Goal: Task Accomplishment & Management: Complete application form

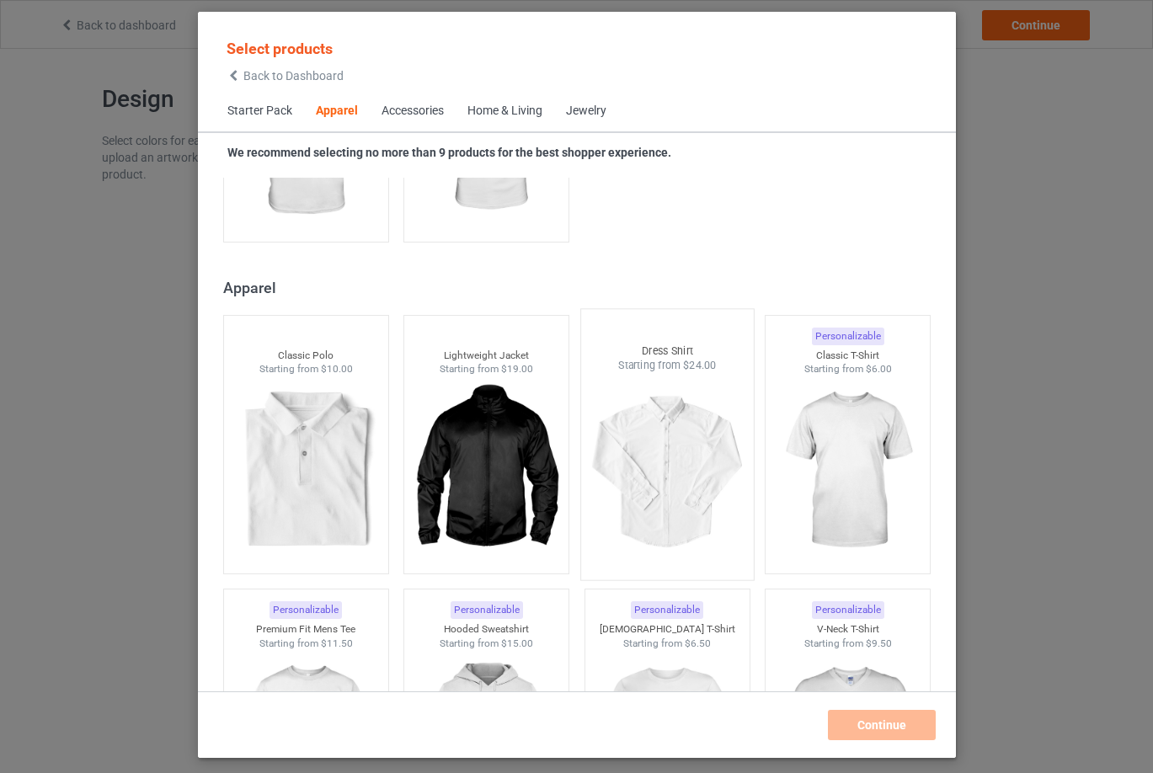
scroll to position [864, 0]
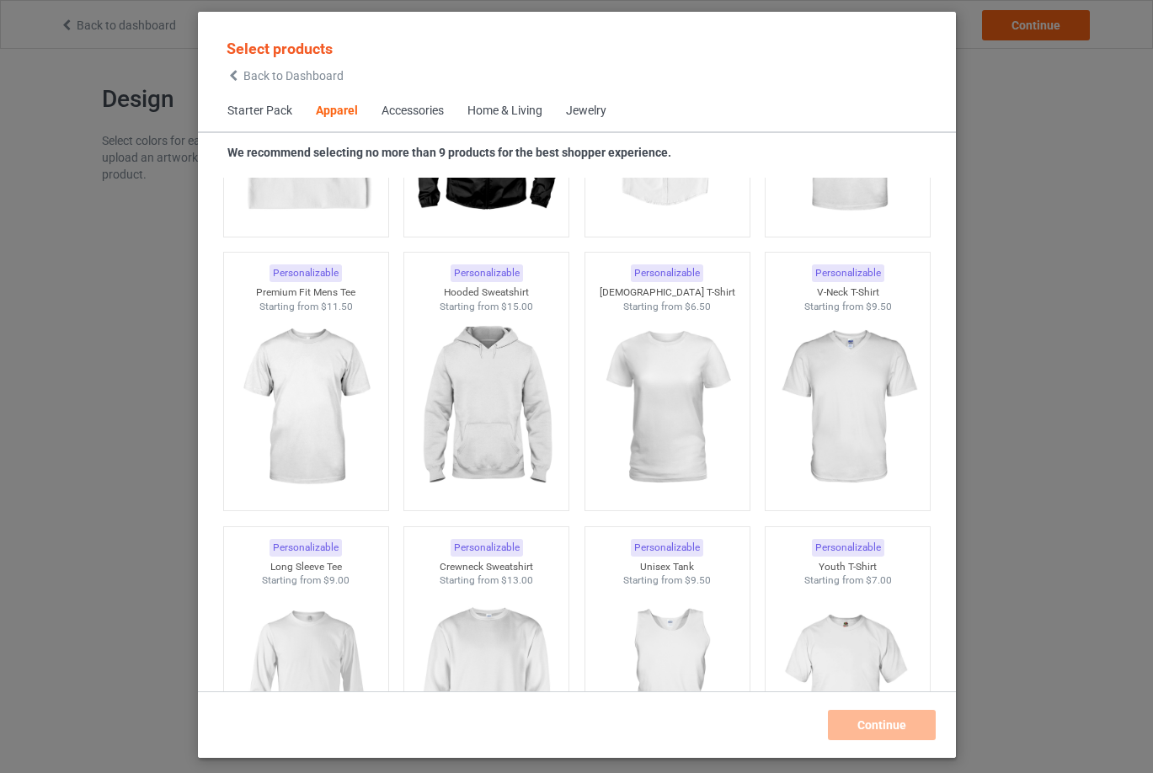
click at [295, 77] on span "Back to Dashboard" at bounding box center [293, 75] width 100 height 13
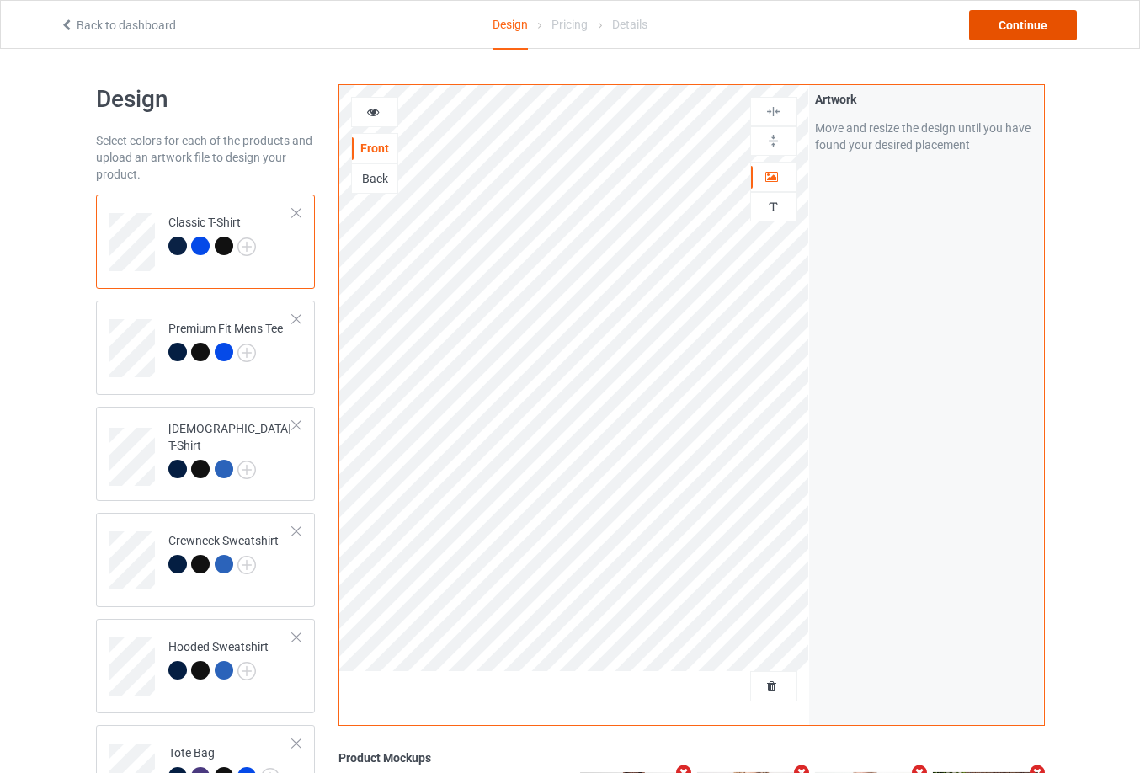
click at [1023, 25] on div "Continue" at bounding box center [1023, 25] width 108 height 30
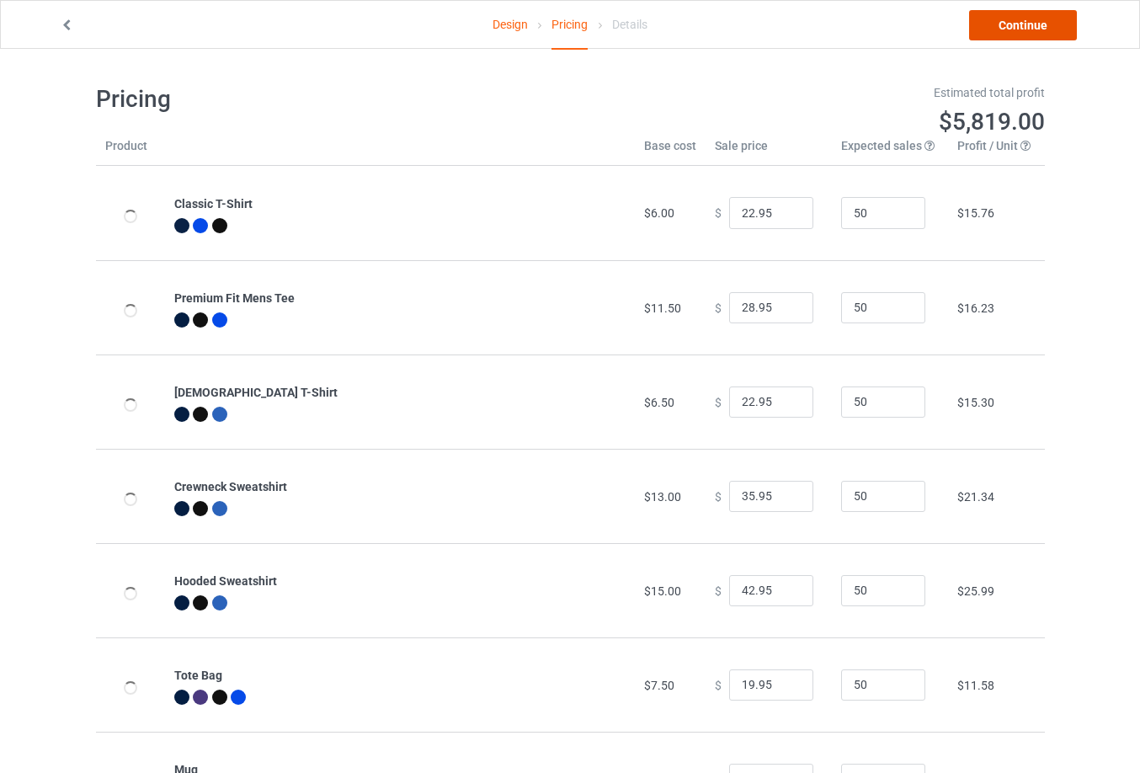
click at [1022, 25] on link "Continue" at bounding box center [1023, 25] width 108 height 30
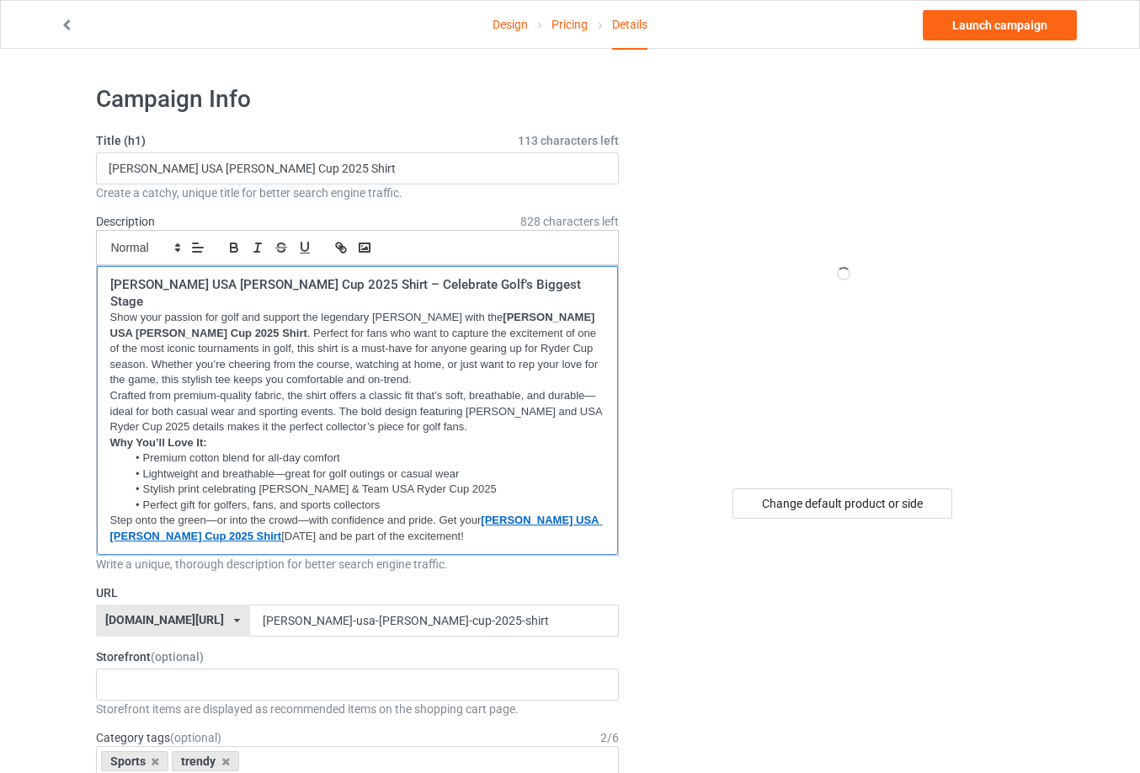
click at [340, 323] on p "Show your passion for golf and support the legendary Rory McIlroy with the Rory…" at bounding box center [357, 349] width 495 height 78
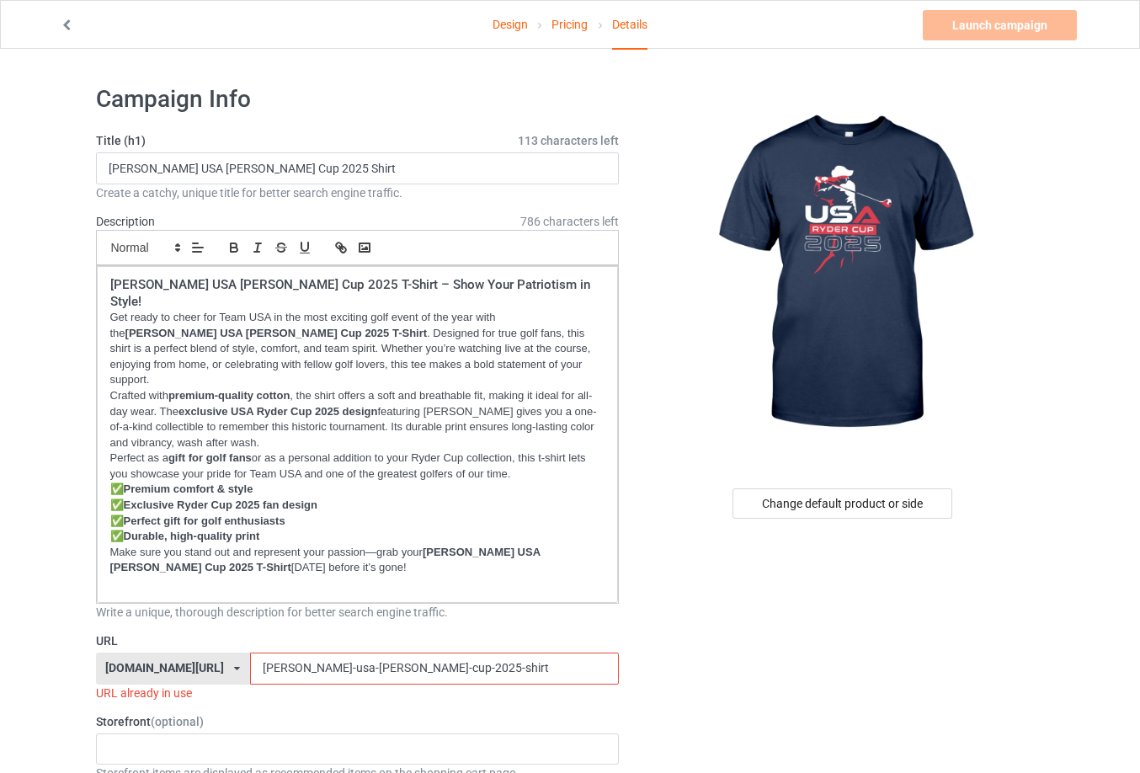
click at [421, 653] on input "rory-mcilroy-usa-ryder-cup-2025-shirt" at bounding box center [434, 669] width 369 height 32
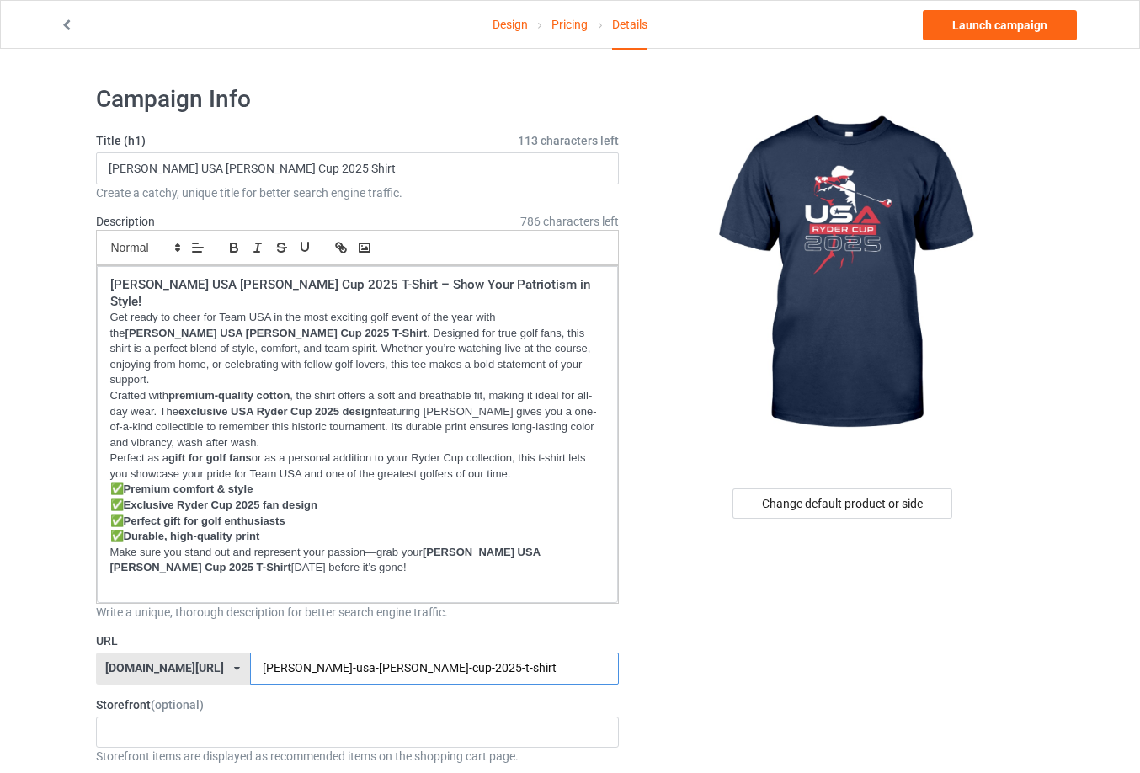
type input "rory-mcilroy-usa-ryder-cup-2025-t-shirt"
click at [288, 158] on input "Rory McIlroy USA Ryder Cup 2025 Shirt" at bounding box center [358, 168] width 524 height 32
type input "Rory McIlroy USA Ryder Cup 2025 T-Shirt"
click at [237, 328] on p "Get ready to cheer for Team USA in the most exciting golf event of the year wit…" at bounding box center [357, 349] width 495 height 78
click at [317, 563] on div "Rory McIlroy USA Ryder Cup 2025 T-Shirt – Show Your Patriotism in Style! Get re…" at bounding box center [358, 434] width 522 height 337
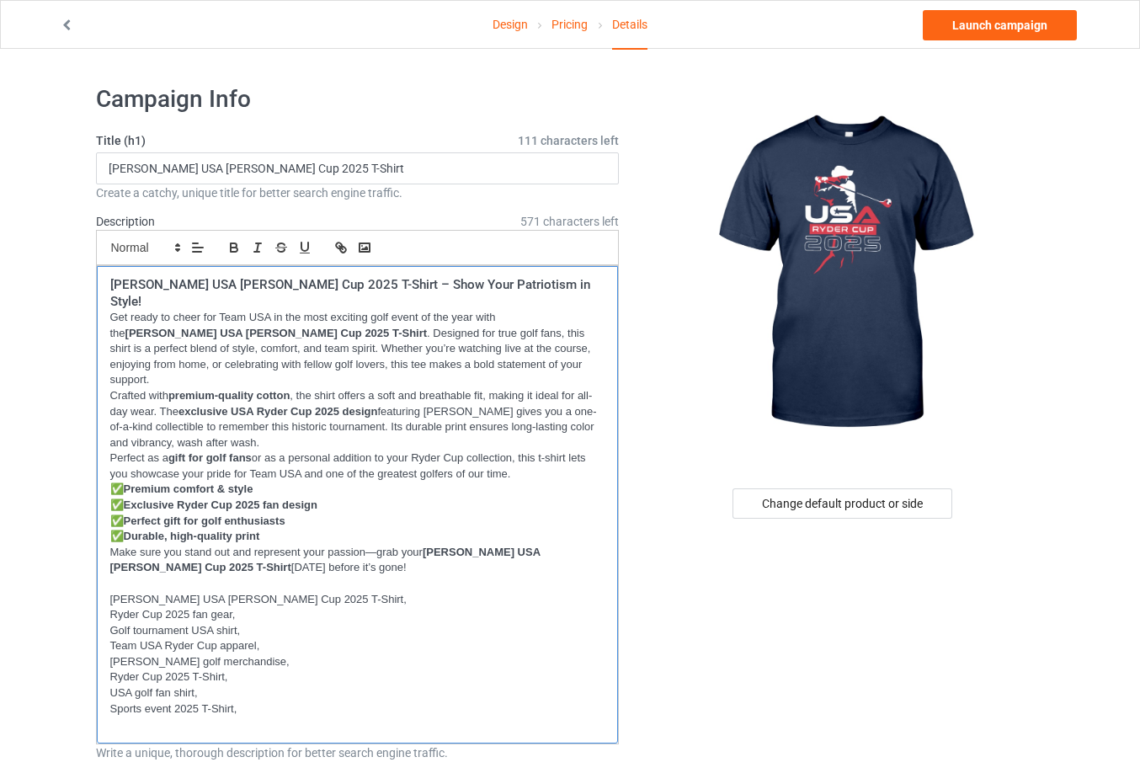
click at [509, 717] on p at bounding box center [357, 725] width 495 height 16
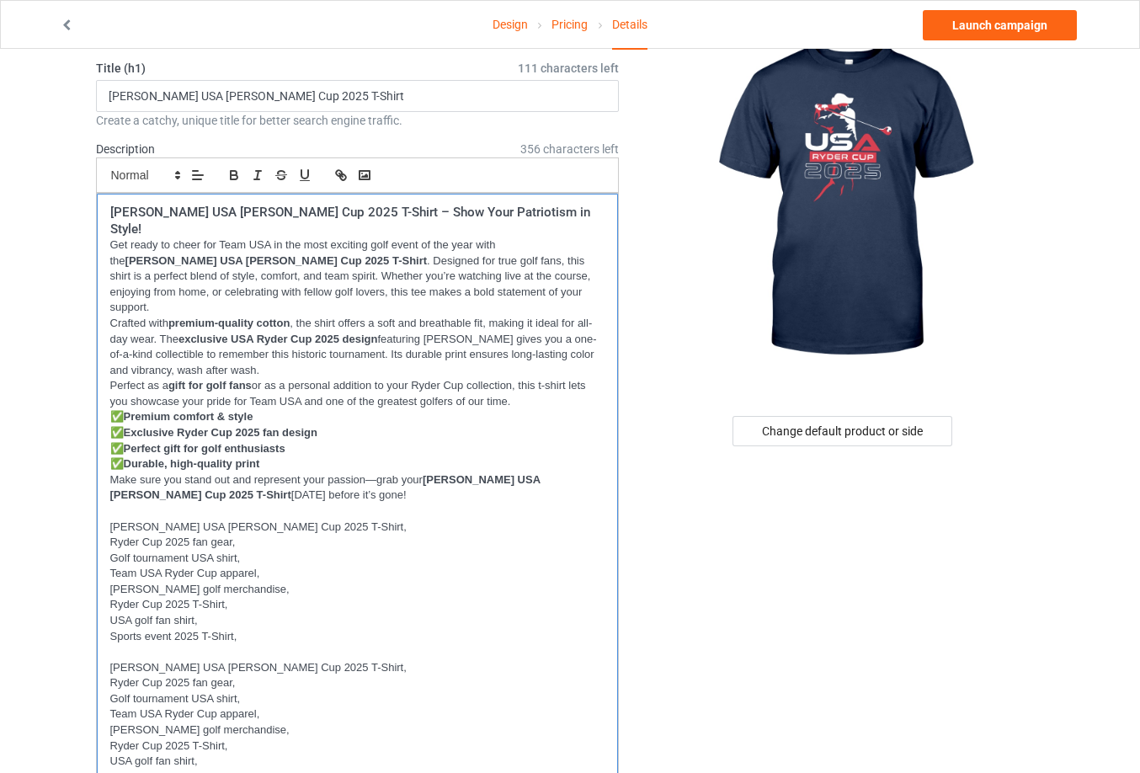
scroll to position [168, 0]
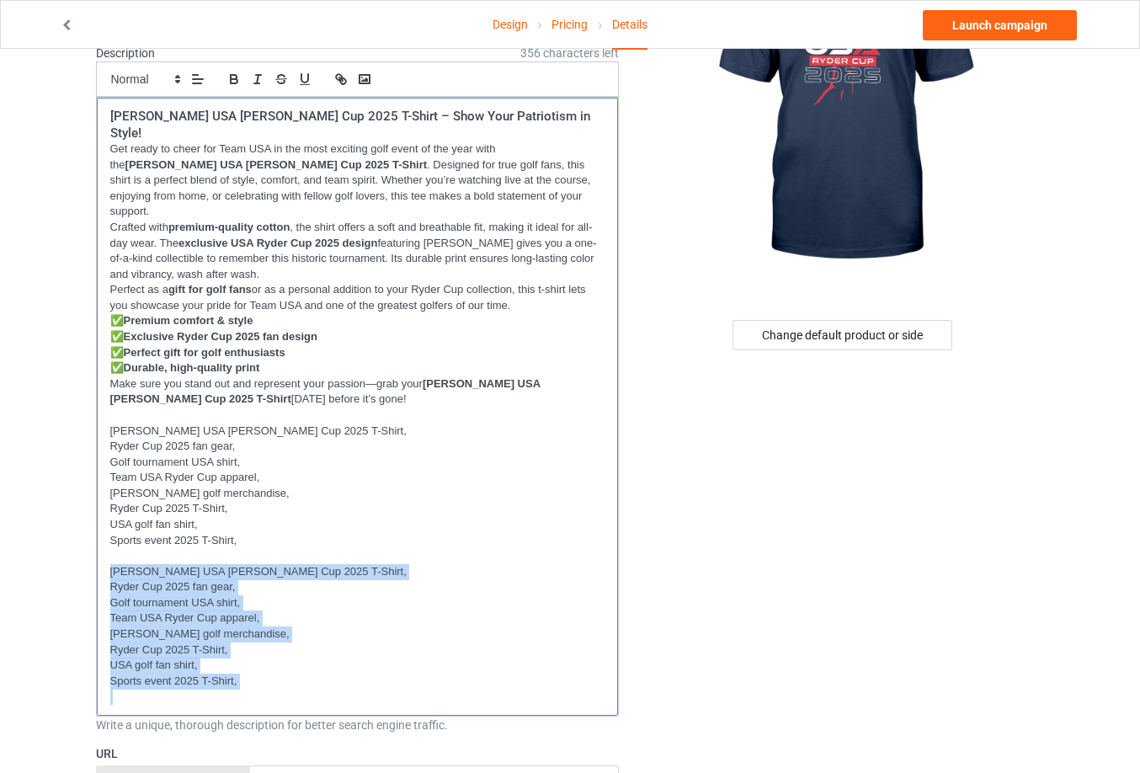
drag, startPoint x: 199, startPoint y: 627, endPoint x: 45, endPoint y: 543, distance: 175.6
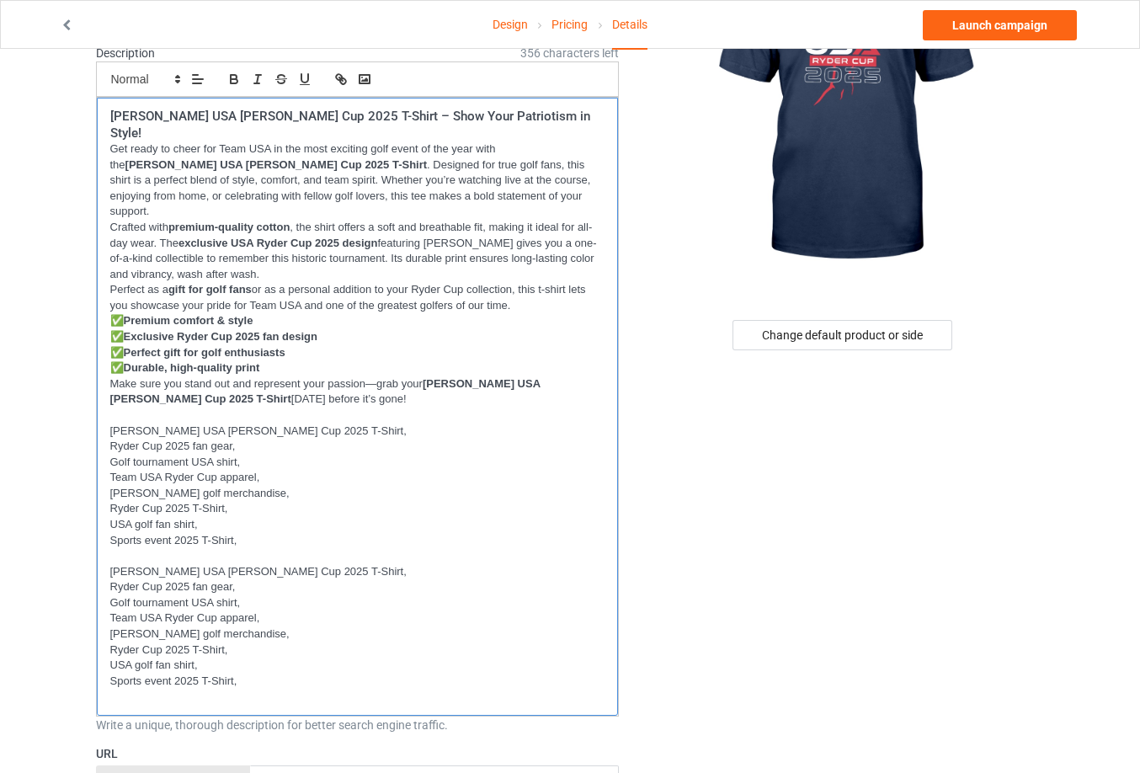
scroll to position [0, 0]
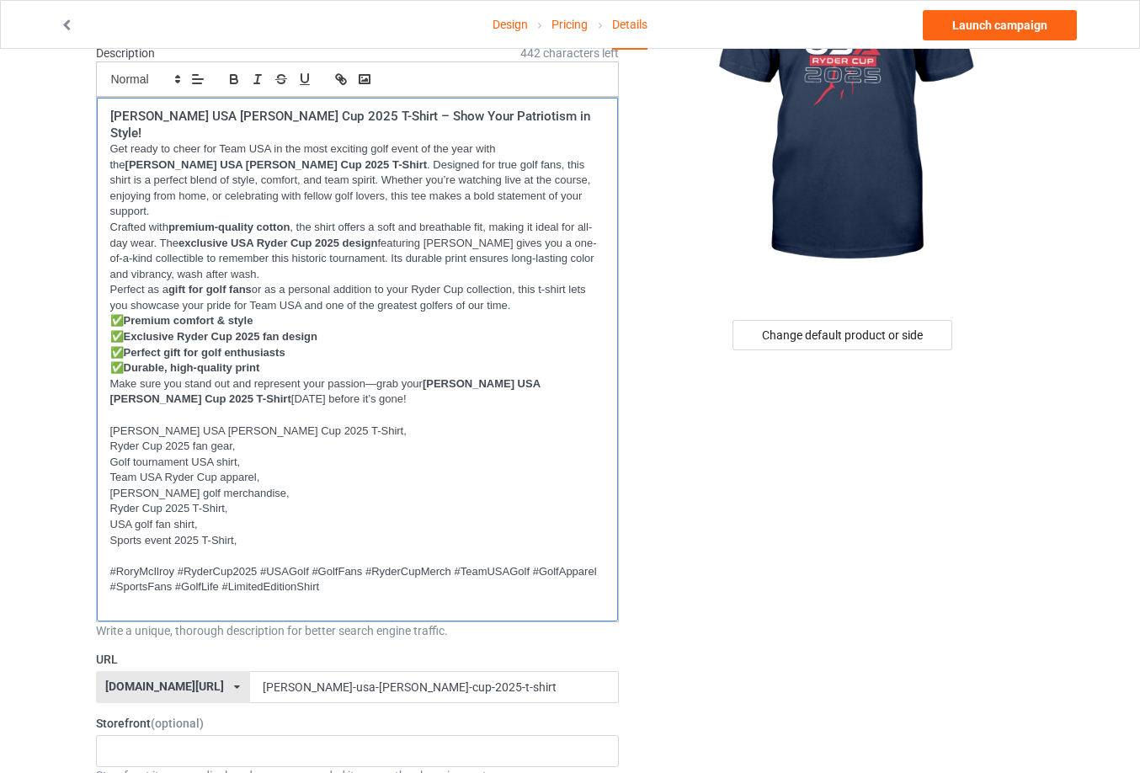
click at [150, 595] on p at bounding box center [357, 603] width 495 height 16
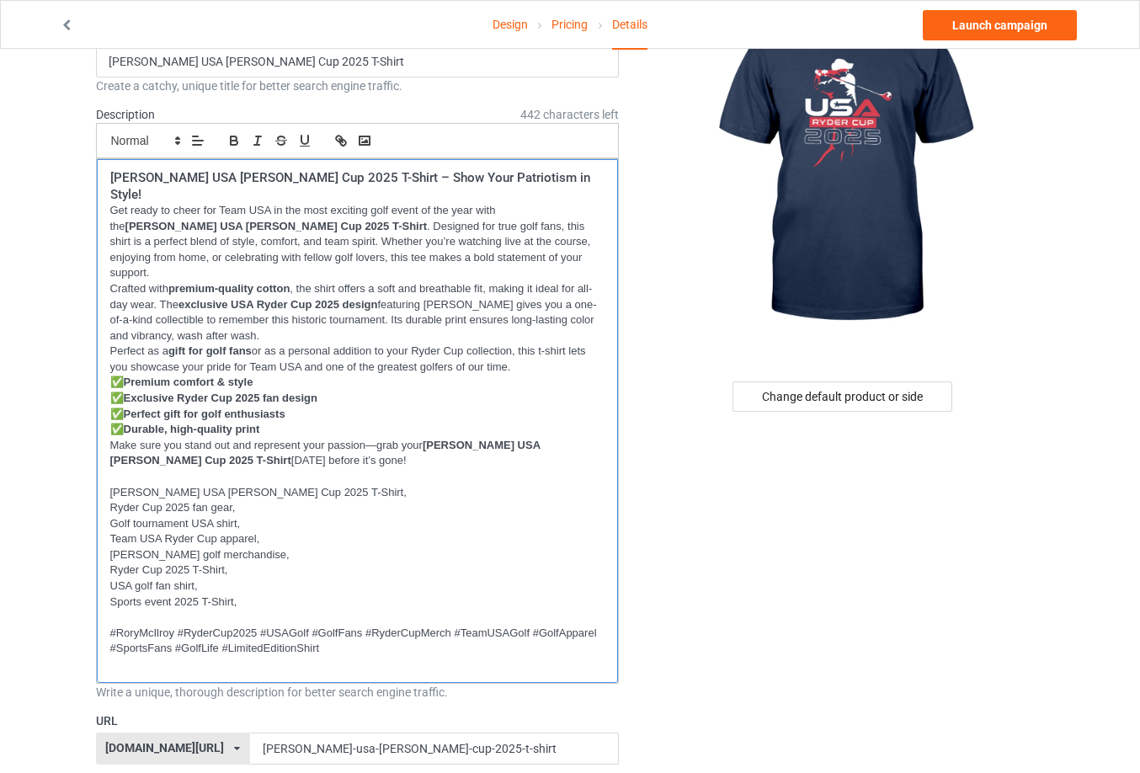
scroll to position [168, 0]
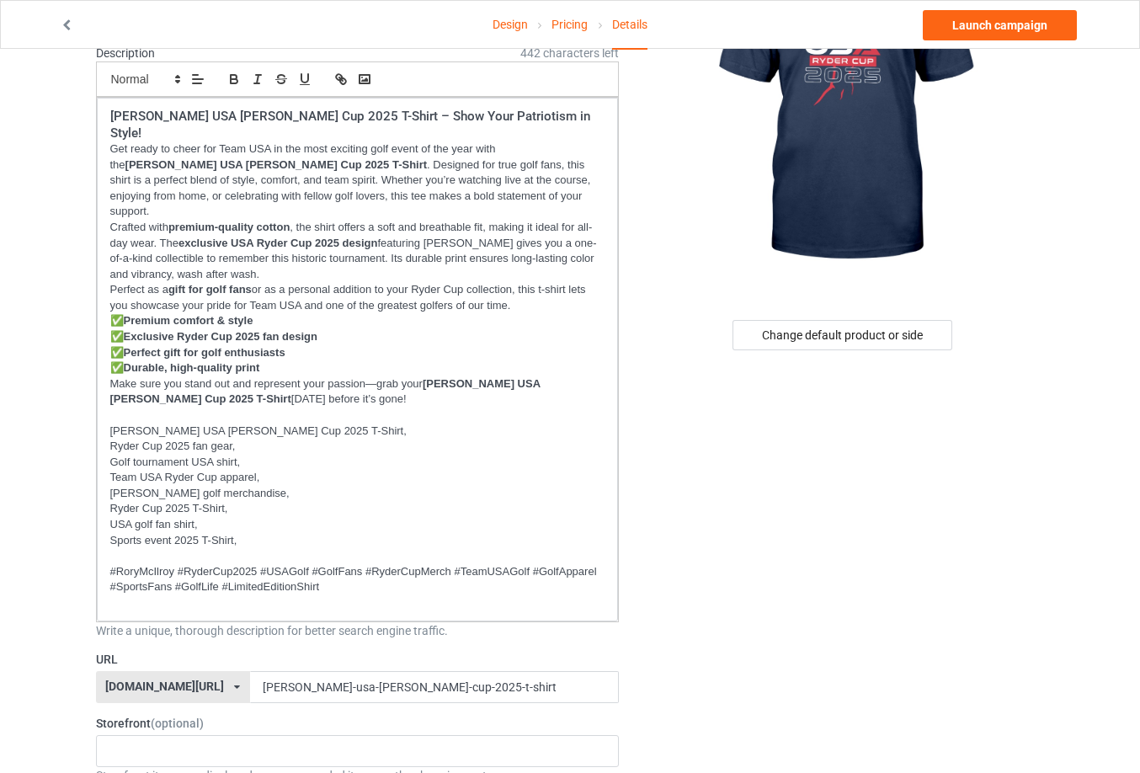
drag, startPoint x: 254, startPoint y: 648, endPoint x: 166, endPoint y: 645, distance: 88.5
click at [166, 671] on div "usatrendyshirt.com/ usatrendyshirt.com/ teechip.com/ 61f13dc5bb36cf0029258245 5…" at bounding box center [358, 687] width 524 height 32
drag, startPoint x: 520, startPoint y: 131, endPoint x: 256, endPoint y: 145, distance: 264.0
click at [256, 145] on p "Get ready to cheer for Team USA in the most exciting golf event of the year wit…" at bounding box center [357, 180] width 495 height 78
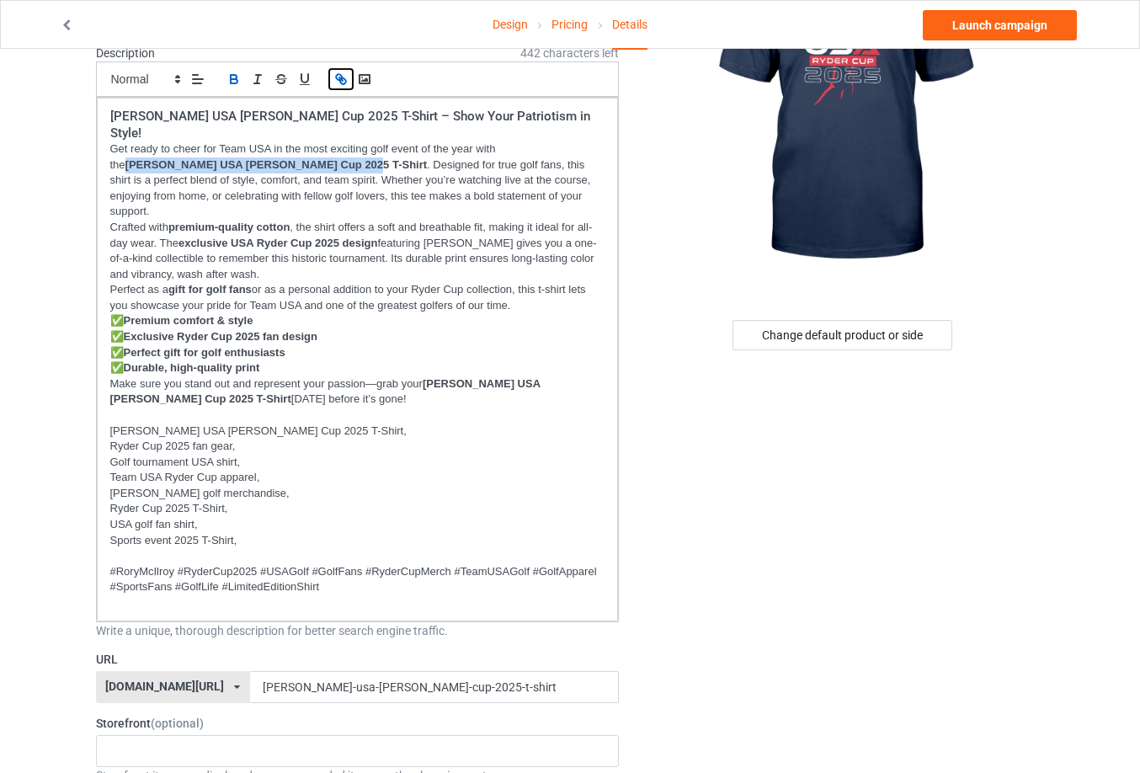
click at [342, 77] on icon "button" at bounding box center [339, 77] width 6 height 6
paste input "https://www.usatrendyshirt.com/rory-mcilroy-usa-ryder-cup-2025-t-s"
type input "https://www.usatrendyshirt.com/rory-mcilroy-usa-ryder-cup-2025-t-shirt"
click at [390, 180] on p "Get ready to cheer for Team USA in the most exciting golf event of the year wit…" at bounding box center [357, 180] width 495 height 78
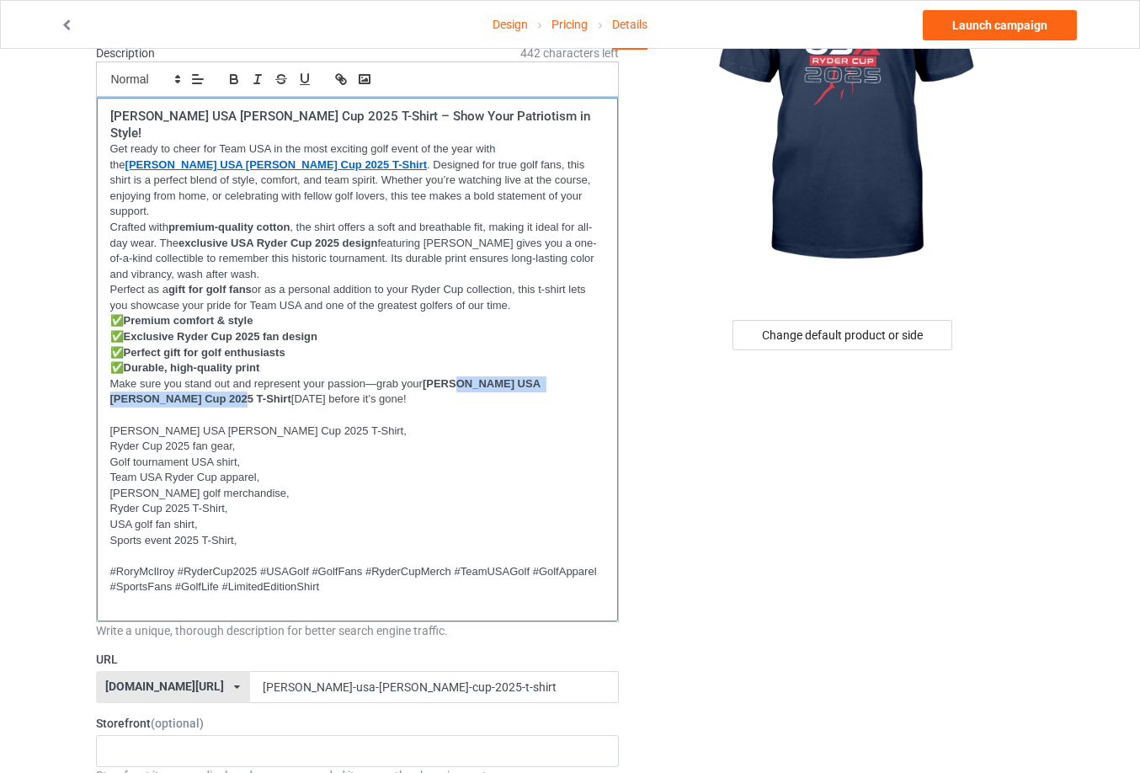
drag, startPoint x: 454, startPoint y: 350, endPoint x: 144, endPoint y: 365, distance: 310.2
click at [144, 377] on strong "Rory McIlroy USA Ryder Cup 2025 T-Shirt" at bounding box center [327, 391] width 434 height 29
click at [120, 377] on strong "Rory McIlroy USA Ryder Cup 2025 T-Shirt" at bounding box center [327, 391] width 434 height 29
drag, startPoint x: 429, startPoint y: 347, endPoint x: 145, endPoint y: 366, distance: 284.5
click at [145, 376] on p "Make sure you stand out and represent your passion—grab your Rory McIlroy USA R…" at bounding box center [357, 391] width 495 height 31
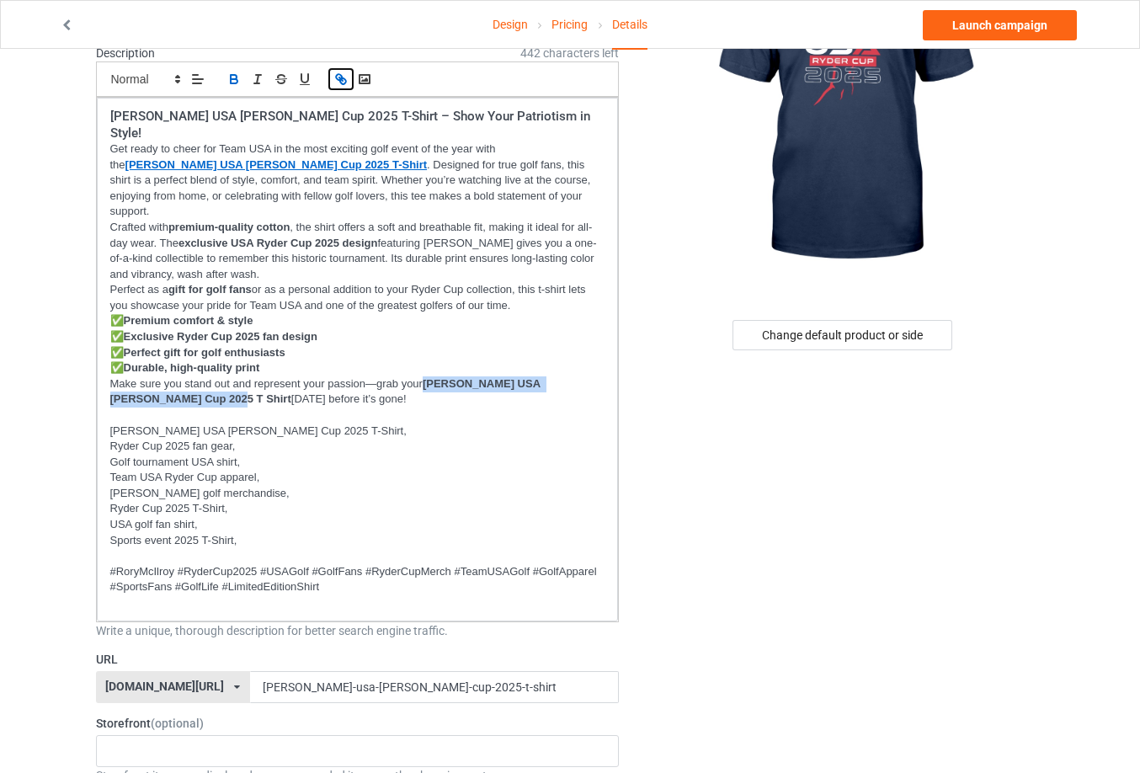
click at [344, 81] on icon "button" at bounding box center [340, 79] width 15 height 15
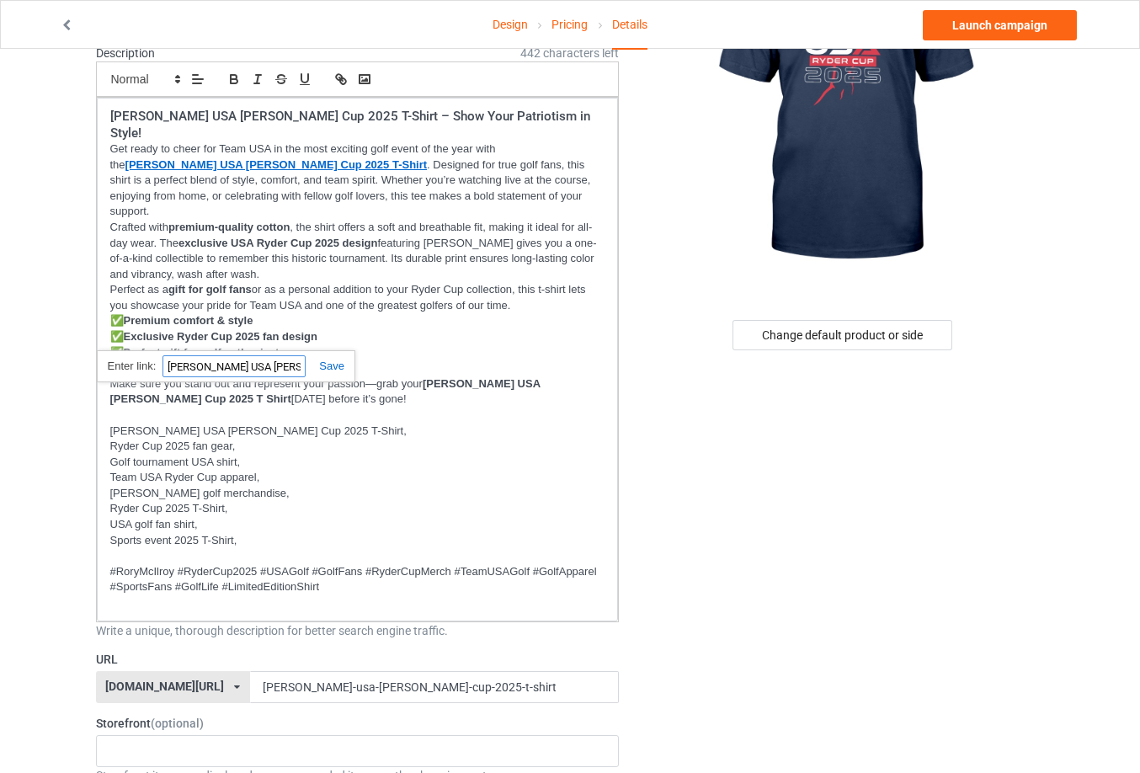
paste input "https://www.usatrendyshirt.com/rory-mcilroy-usa-ryder-cup-2025-t-s"
click at [403, 177] on p "Get ready to cheer for Team USA in the most exciting golf event of the year wit…" at bounding box center [357, 180] width 495 height 78
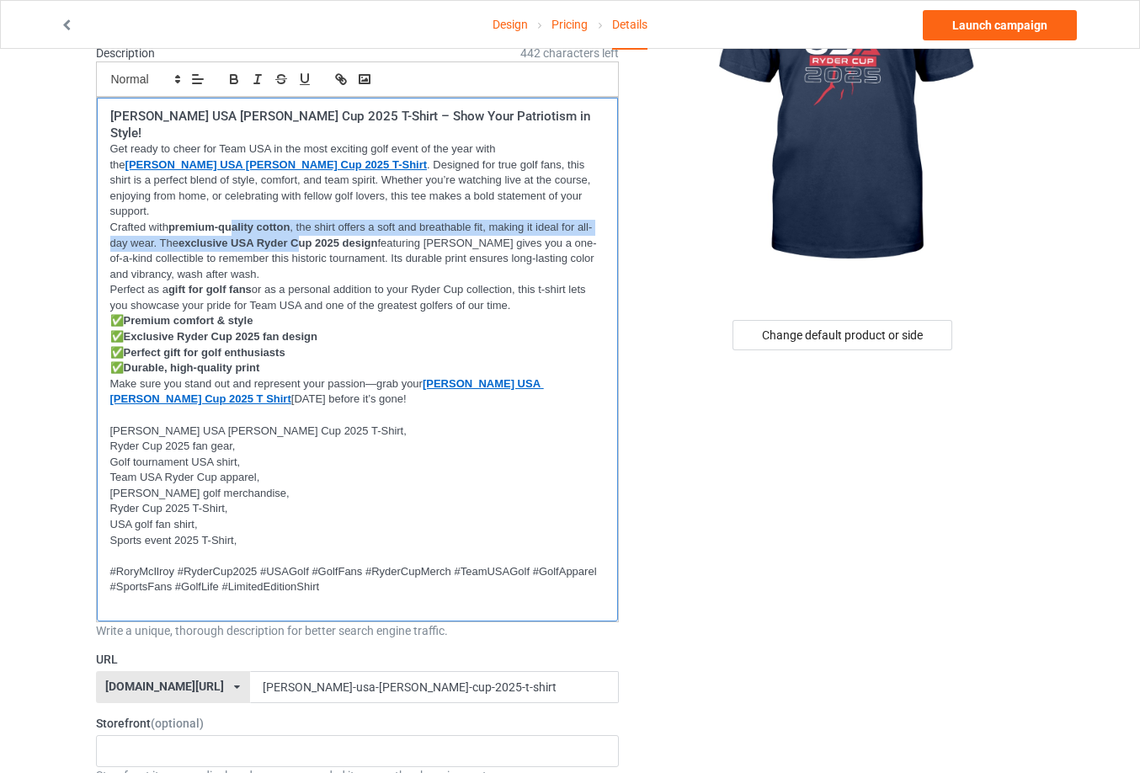
drag, startPoint x: 255, startPoint y: 202, endPoint x: 294, endPoint y: 210, distance: 39.5
click at [296, 220] on p "Crafted with premium-quality cotton , the shirt offers a soft and breathable fi…" at bounding box center [357, 251] width 495 height 62
click at [259, 237] on strong "exclusive USA Ryder Cup 2025 design" at bounding box center [279, 243] width 200 height 13
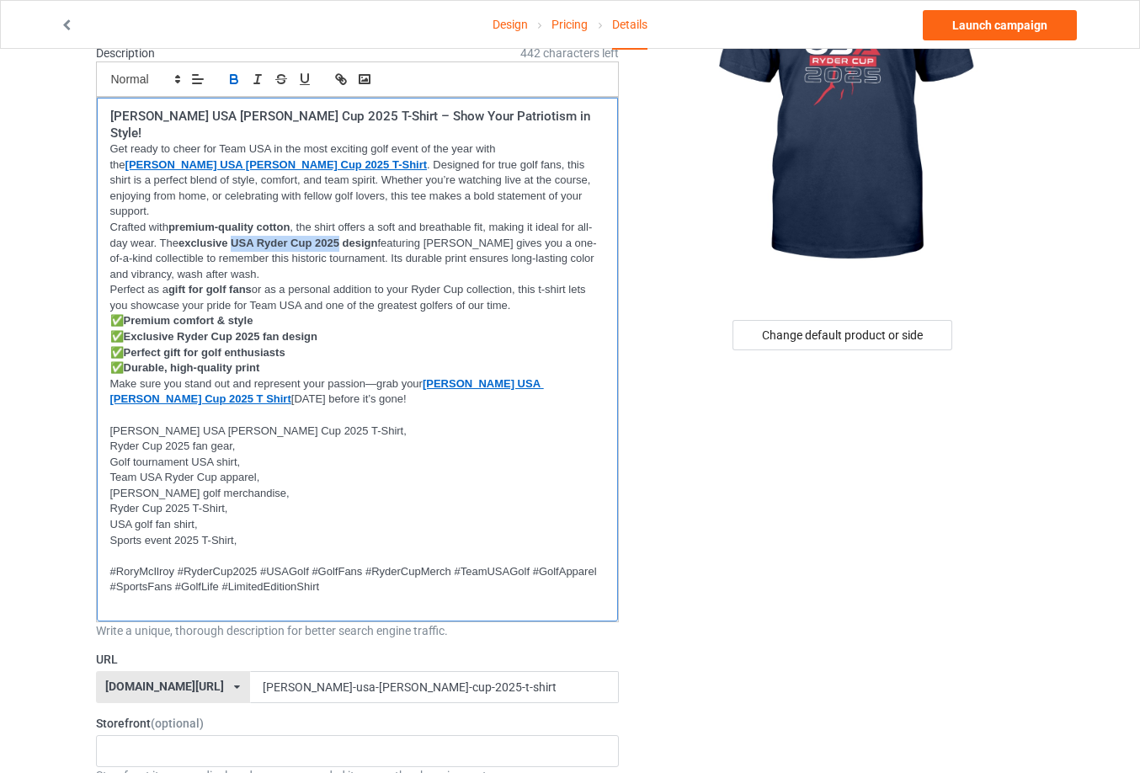
drag, startPoint x: 237, startPoint y: 210, endPoint x: 341, endPoint y: 211, distance: 103.6
click at [341, 237] on strong "exclusive USA Ryder Cup 2025 design" at bounding box center [279, 243] width 200 height 13
click at [335, 83] on icon "button" at bounding box center [340, 79] width 15 height 15
paste input "https://www.usatrendyshirt.com/rory-mcilroy-usa-ryder-cup-2025-t-shirt"
type input "https://www.usatrendyshirt.com/rory-mcilroy-usa-ryder-cup-2025-t-shirt"
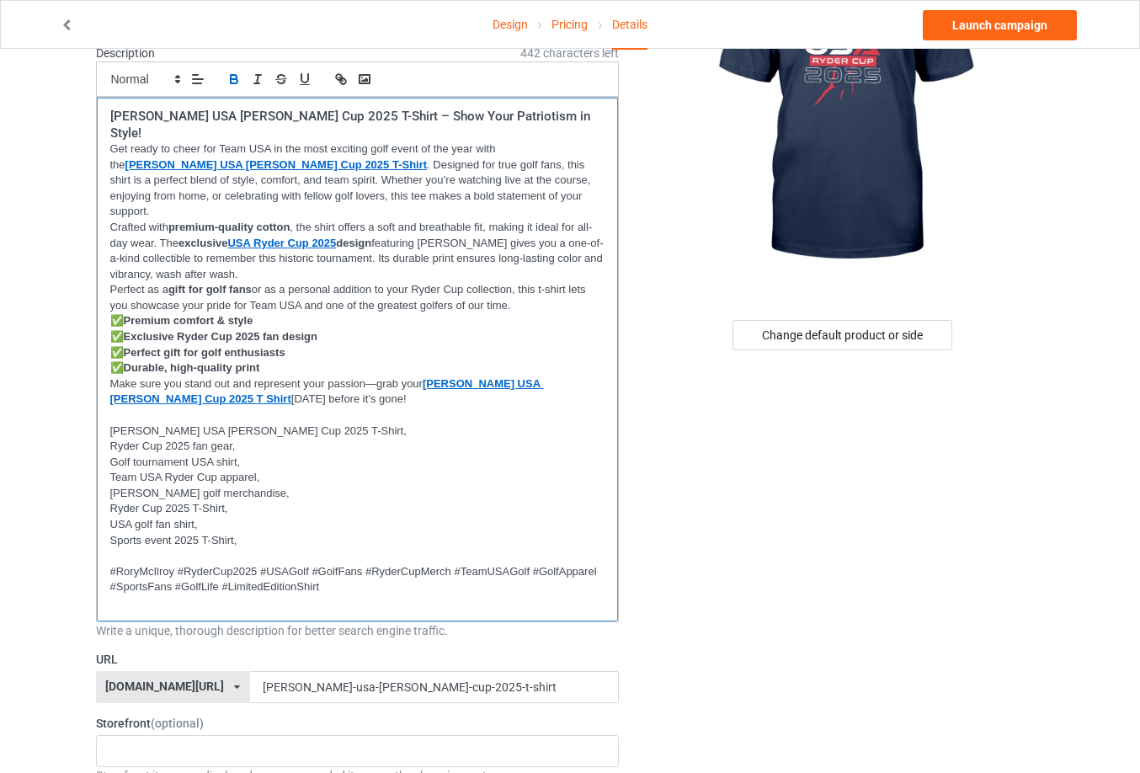
click at [391, 220] on p "Crafted with premium-quality cotton , the shirt offers a soft and breathable fi…" at bounding box center [357, 251] width 495 height 62
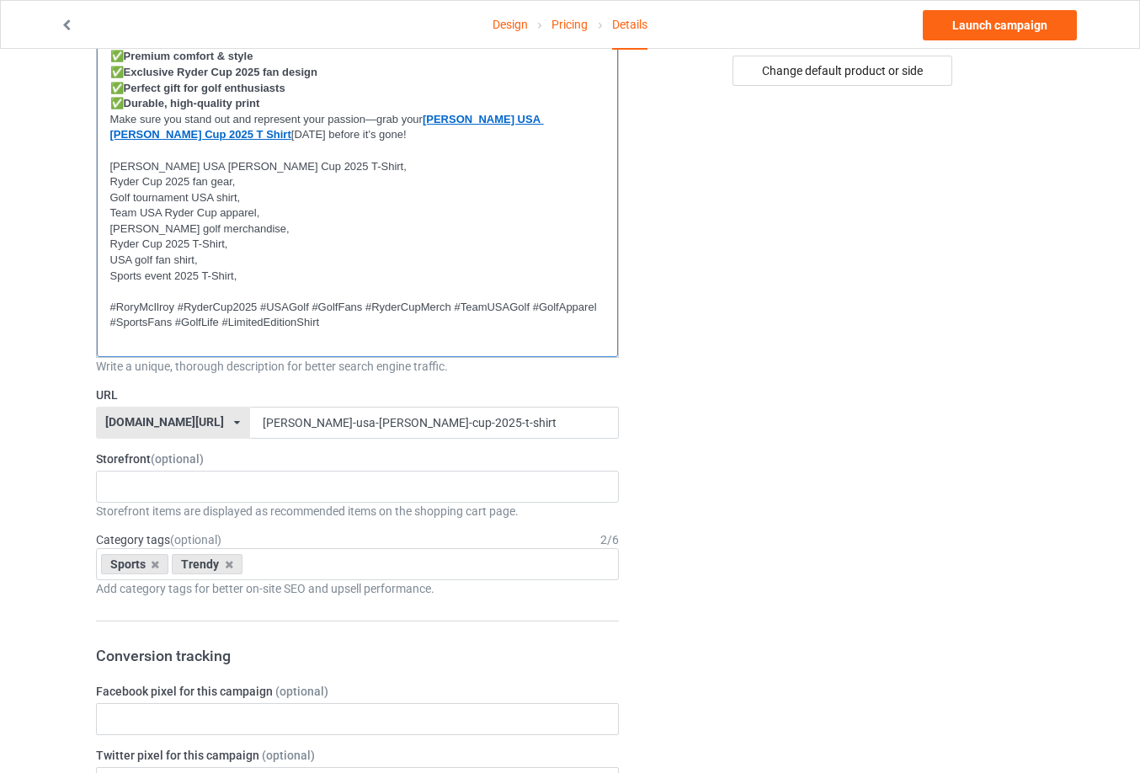
scroll to position [505, 0]
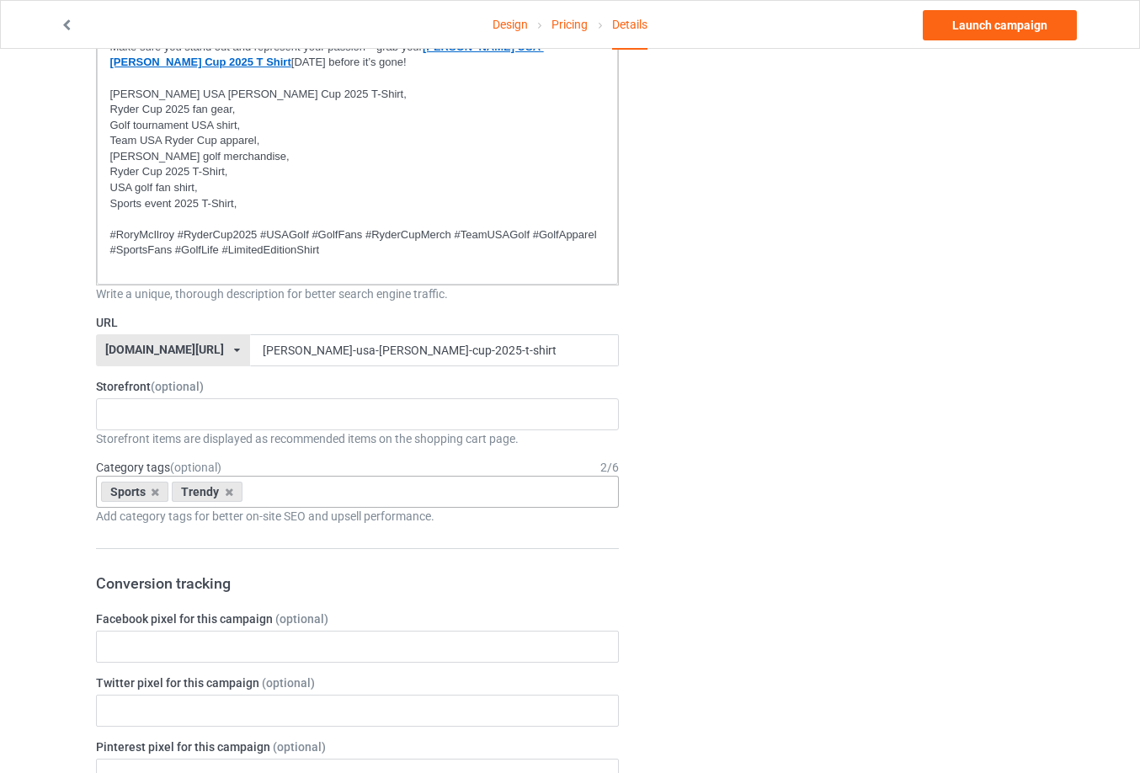
click at [327, 476] on div "Sports Trendy Age > 1-19 > 1 Age > 1-12 Months > 1 Month Age > 1-12 Months Age …" at bounding box center [358, 492] width 524 height 32
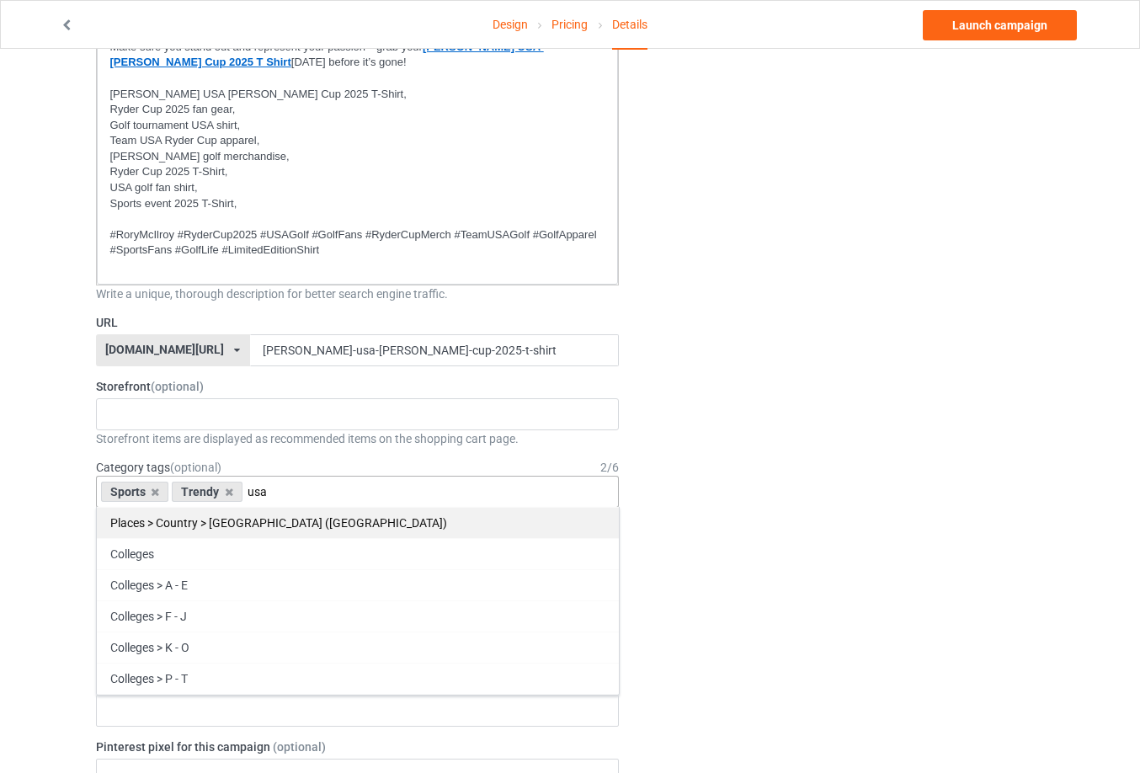
type input "usa"
click at [318, 507] on div "Places > Country > United States of America (USA)" at bounding box center [358, 522] width 522 height 31
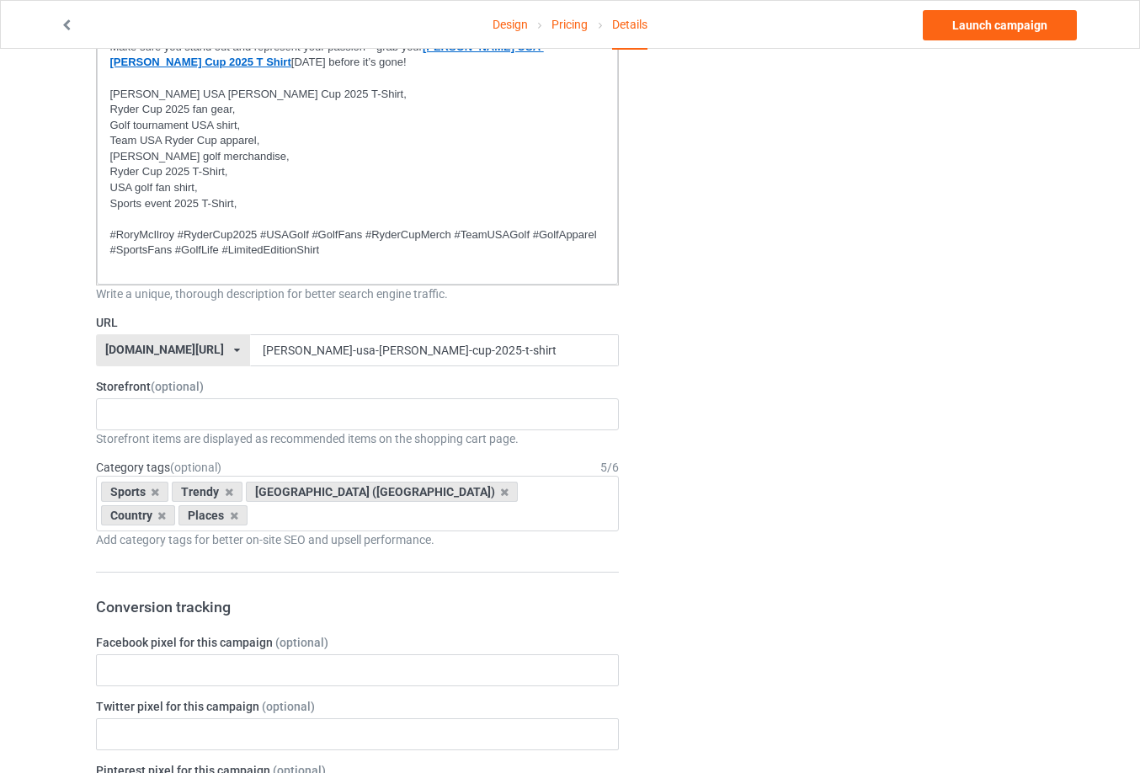
click at [979, 362] on div "Change default product or side" at bounding box center [843, 654] width 425 height 2175
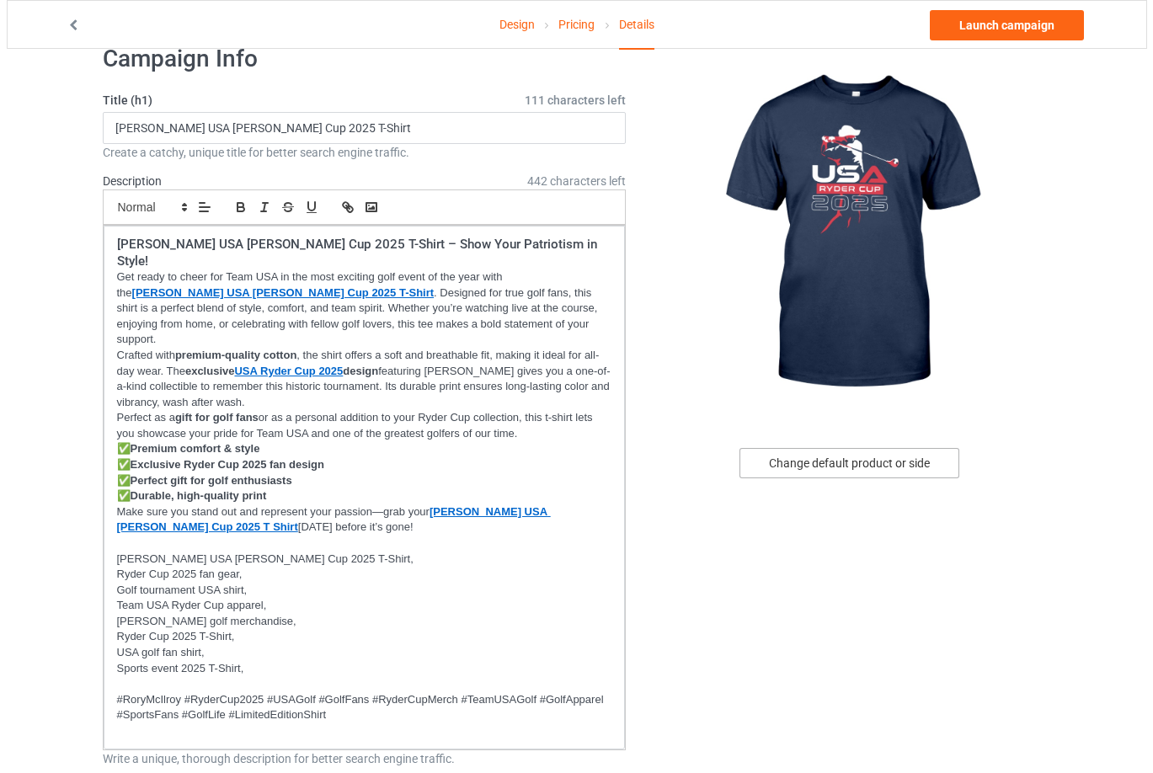
scroll to position [0, 0]
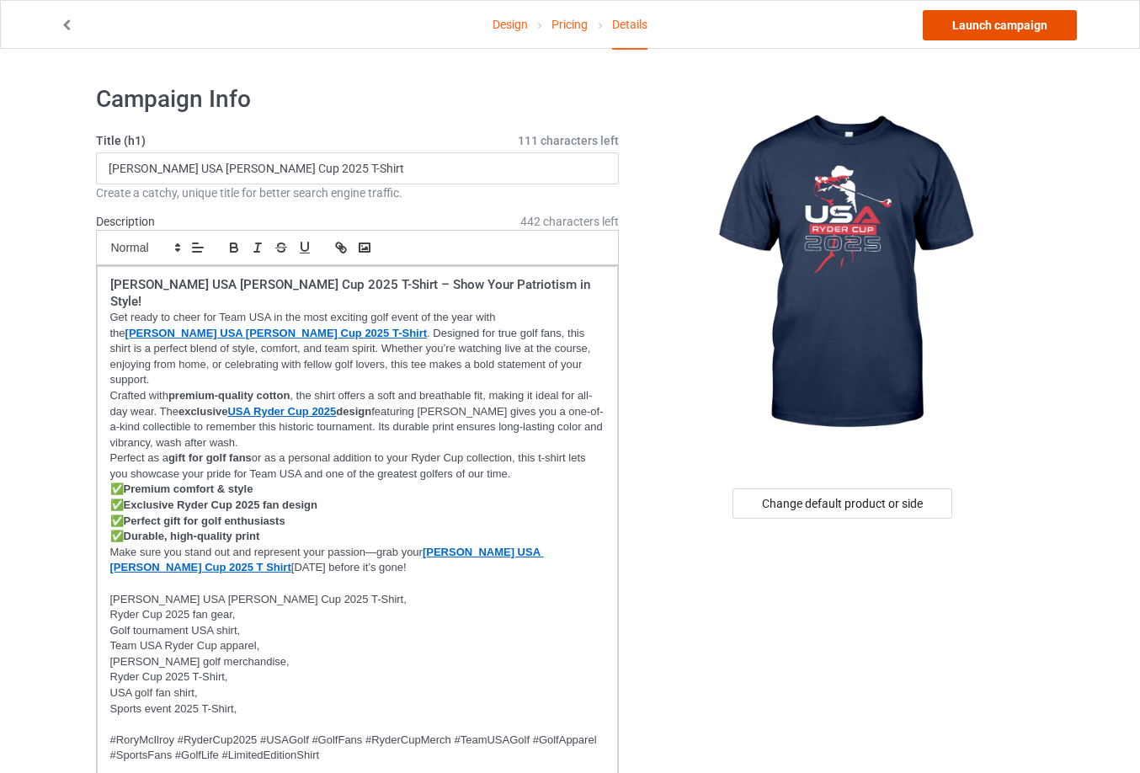
click at [997, 40] on link "Launch campaign" at bounding box center [1000, 25] width 154 height 30
